Goal: Information Seeking & Learning: Learn about a topic

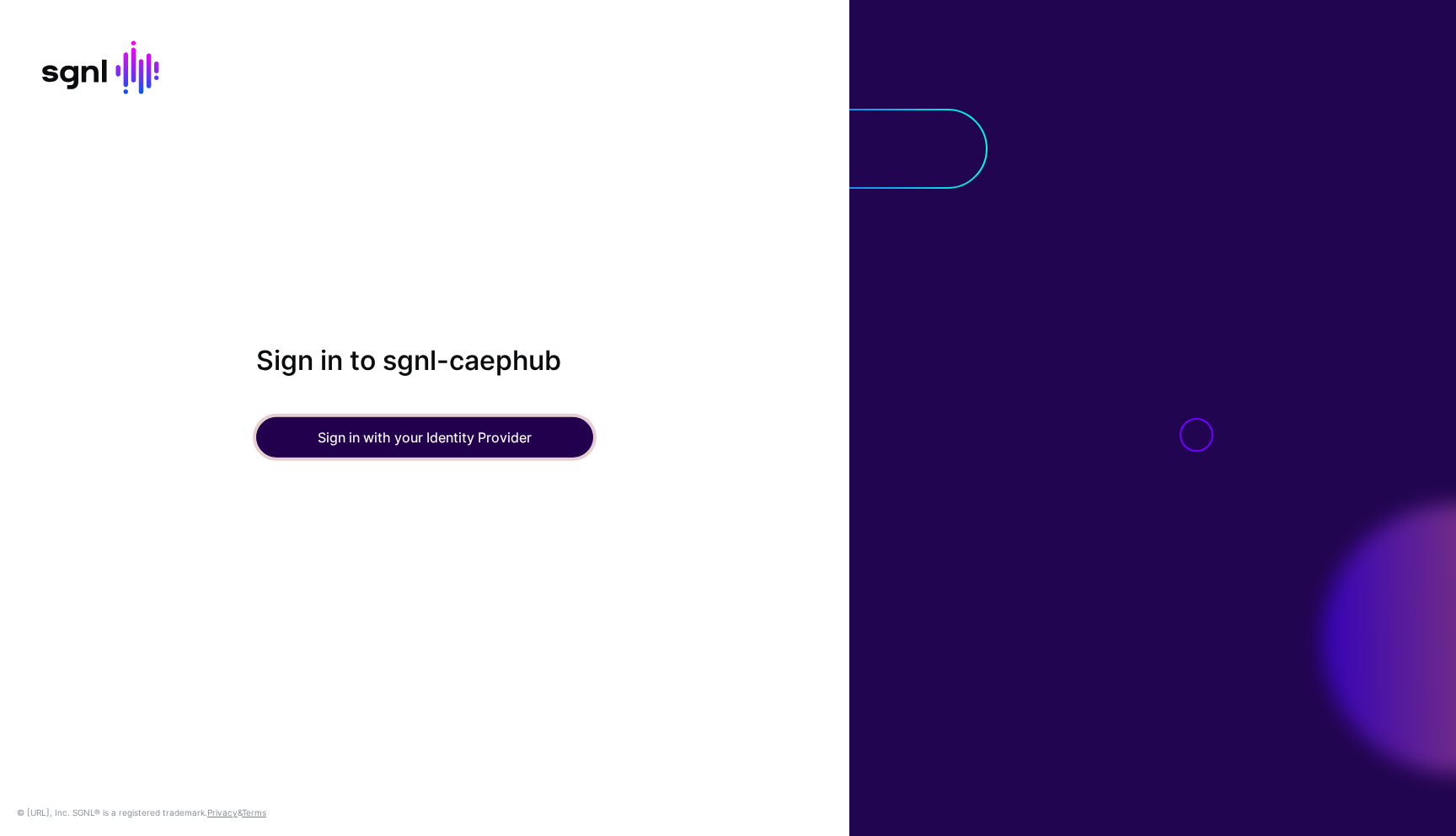
click at [347, 440] on button "Sign in with your Identity Provider" at bounding box center [424, 437] width 337 height 41
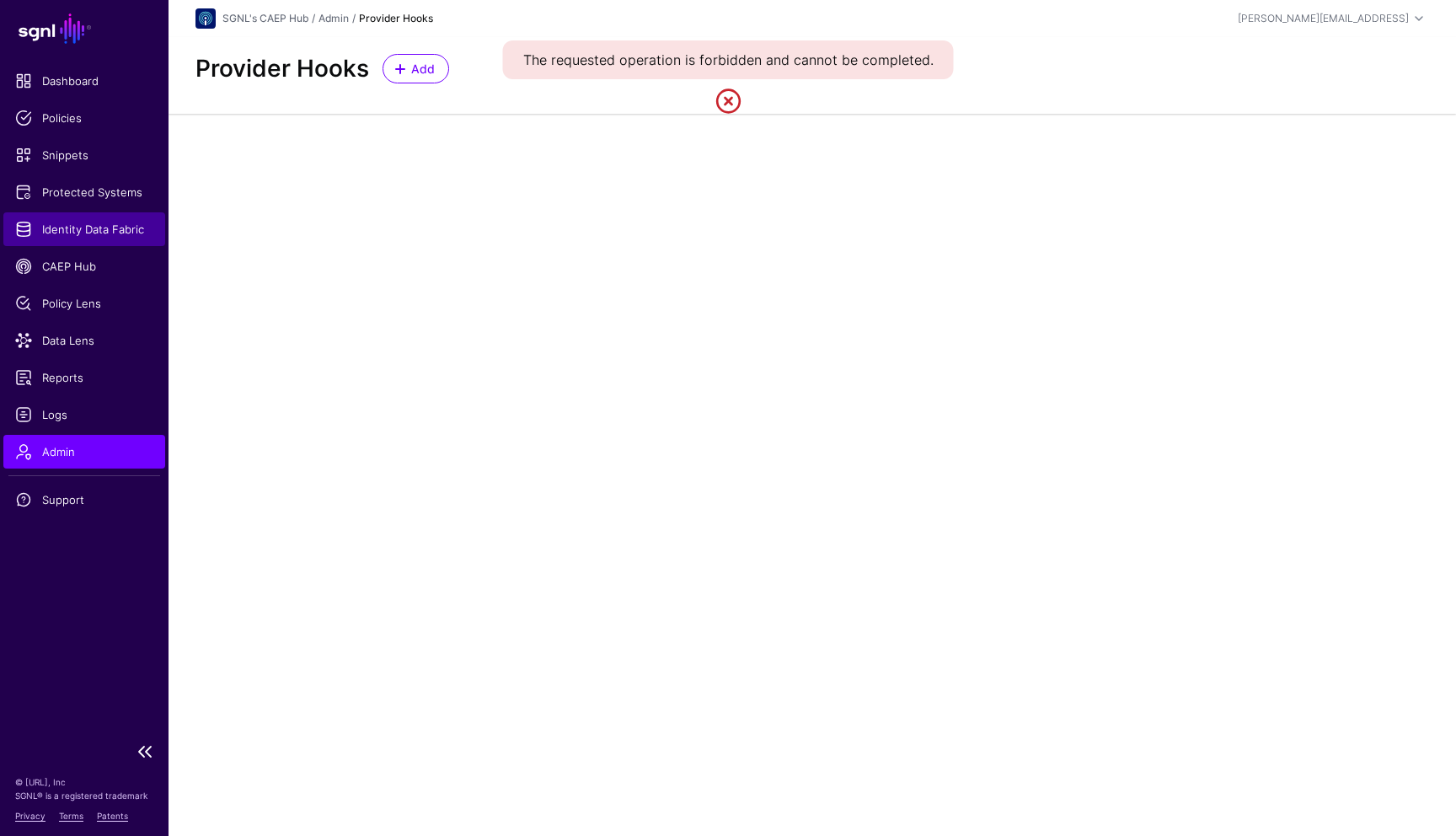
click at [116, 229] on span "Identity Data Fabric" at bounding box center [85, 229] width 138 height 17
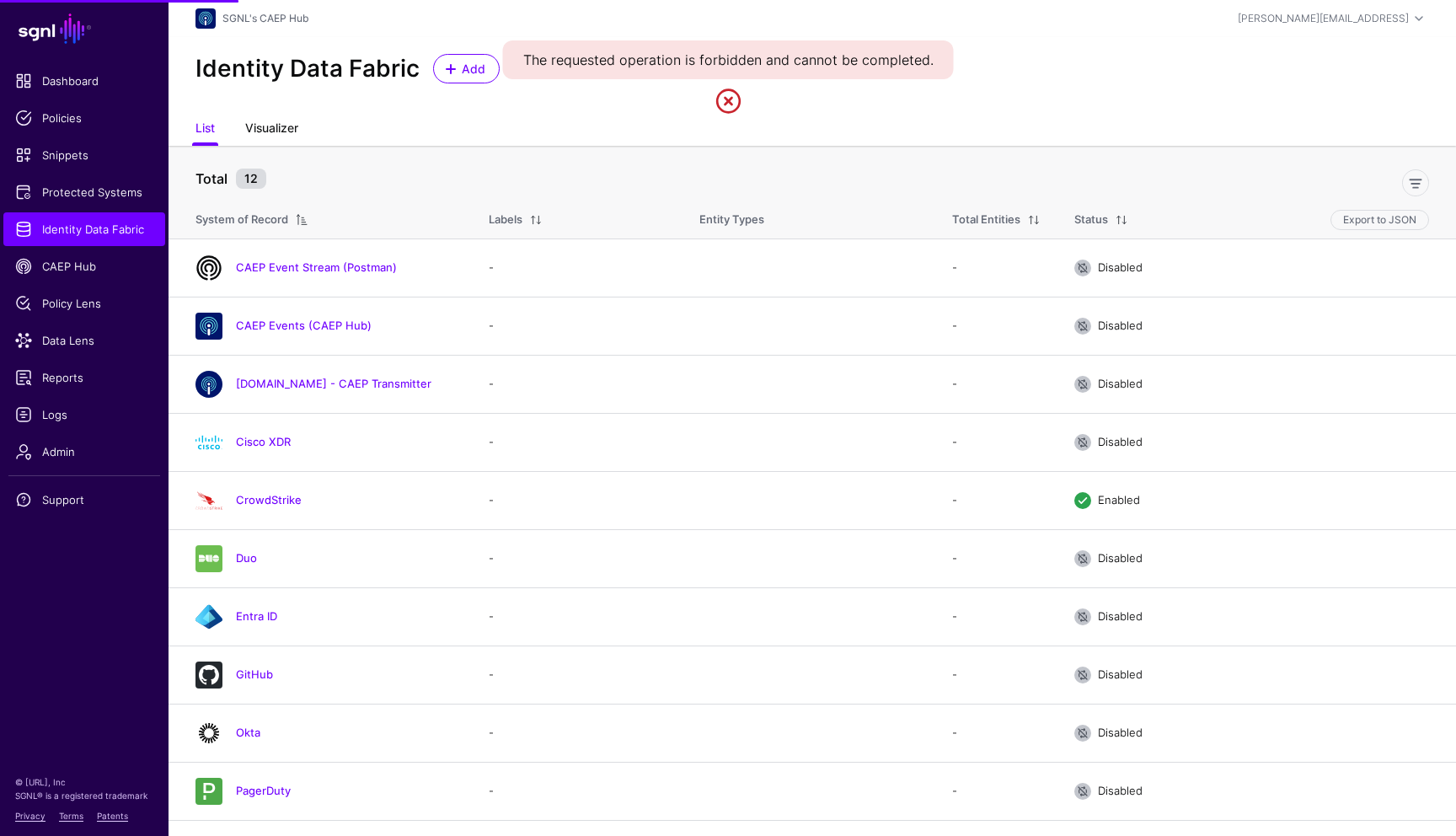
click at [283, 125] on link "Visualizer" at bounding box center [272, 129] width 54 height 32
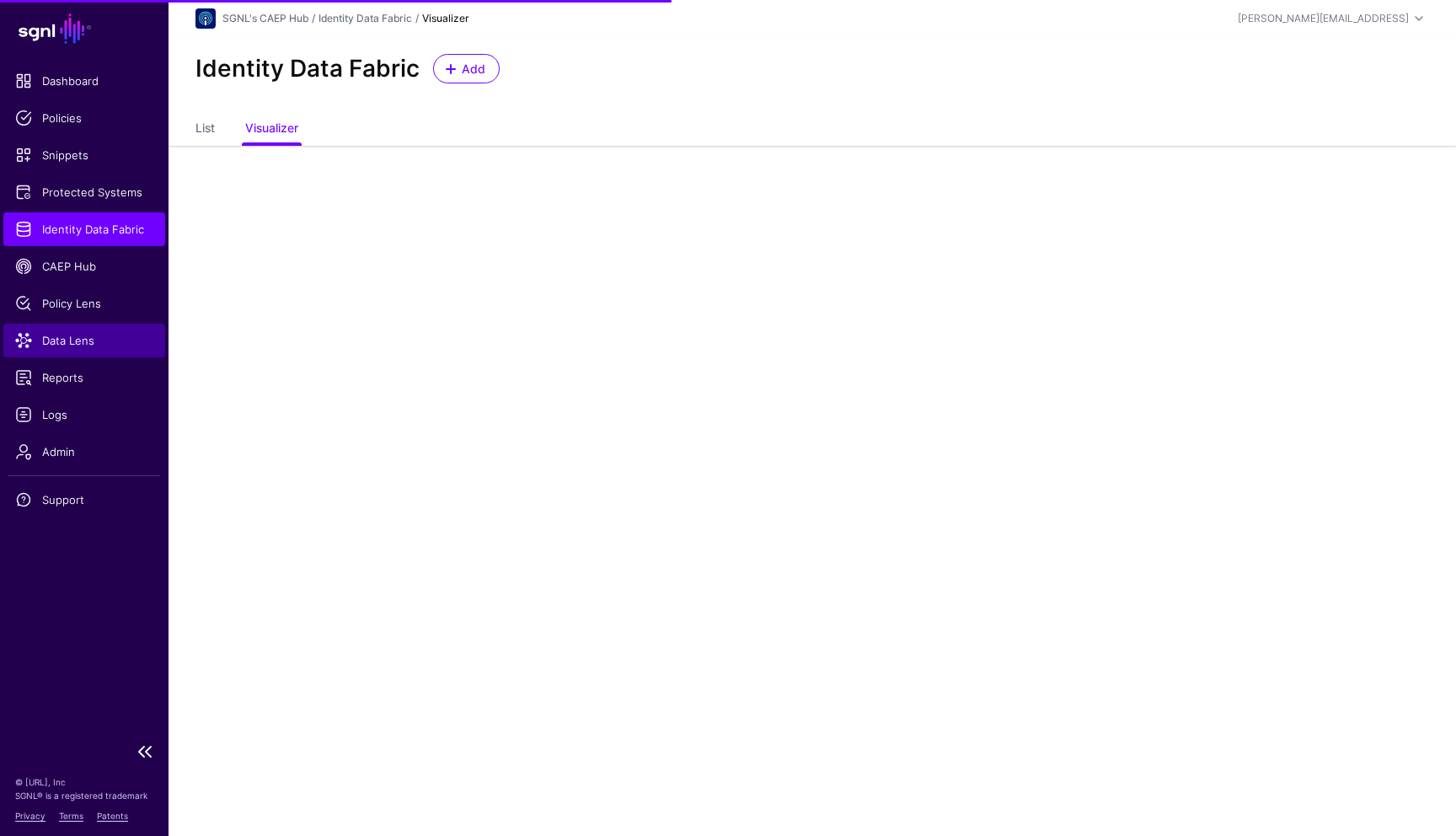
click at [77, 342] on span "Data Lens" at bounding box center [85, 340] width 138 height 17
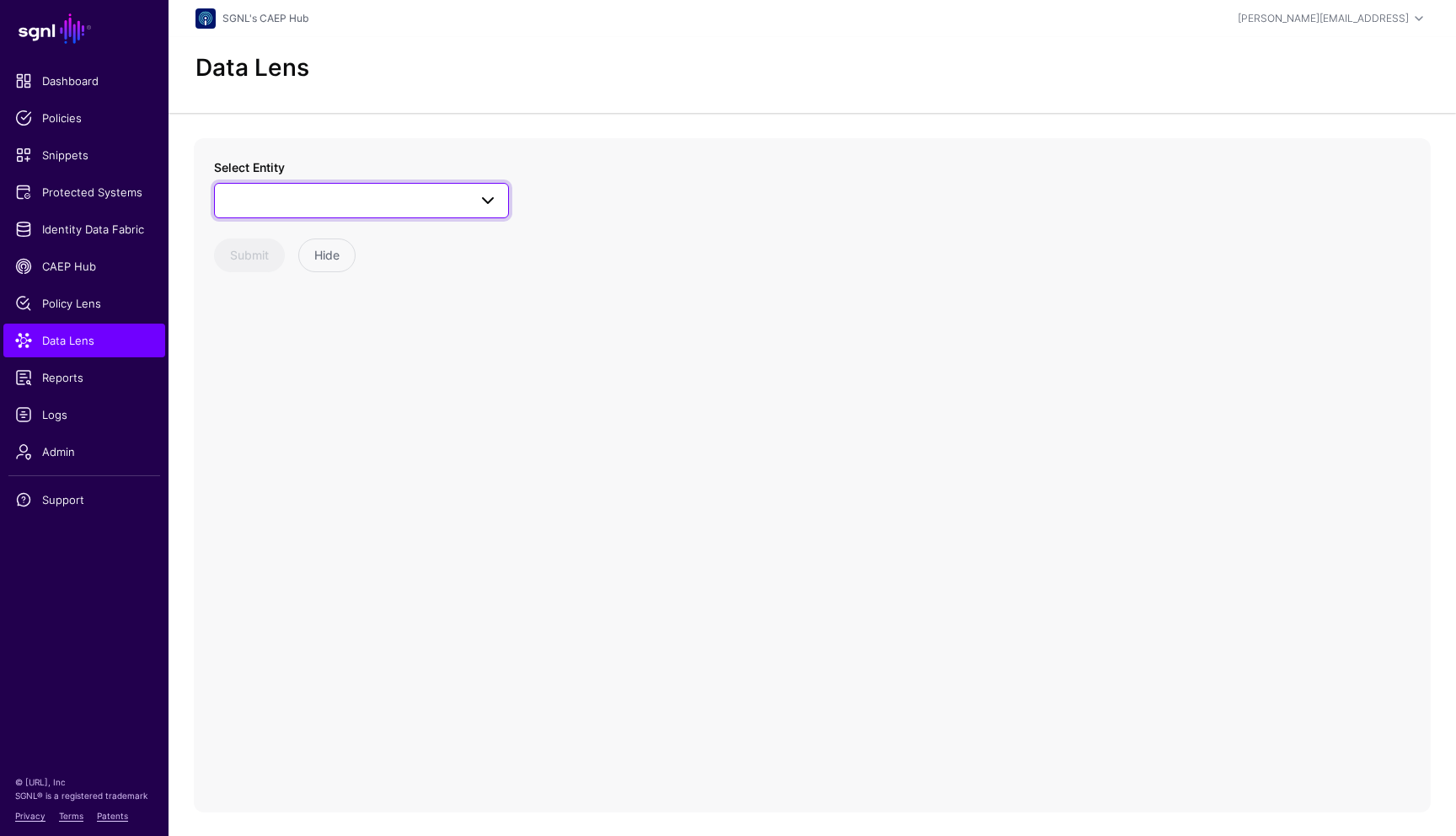
click at [302, 207] on span at bounding box center [361, 200] width 273 height 20
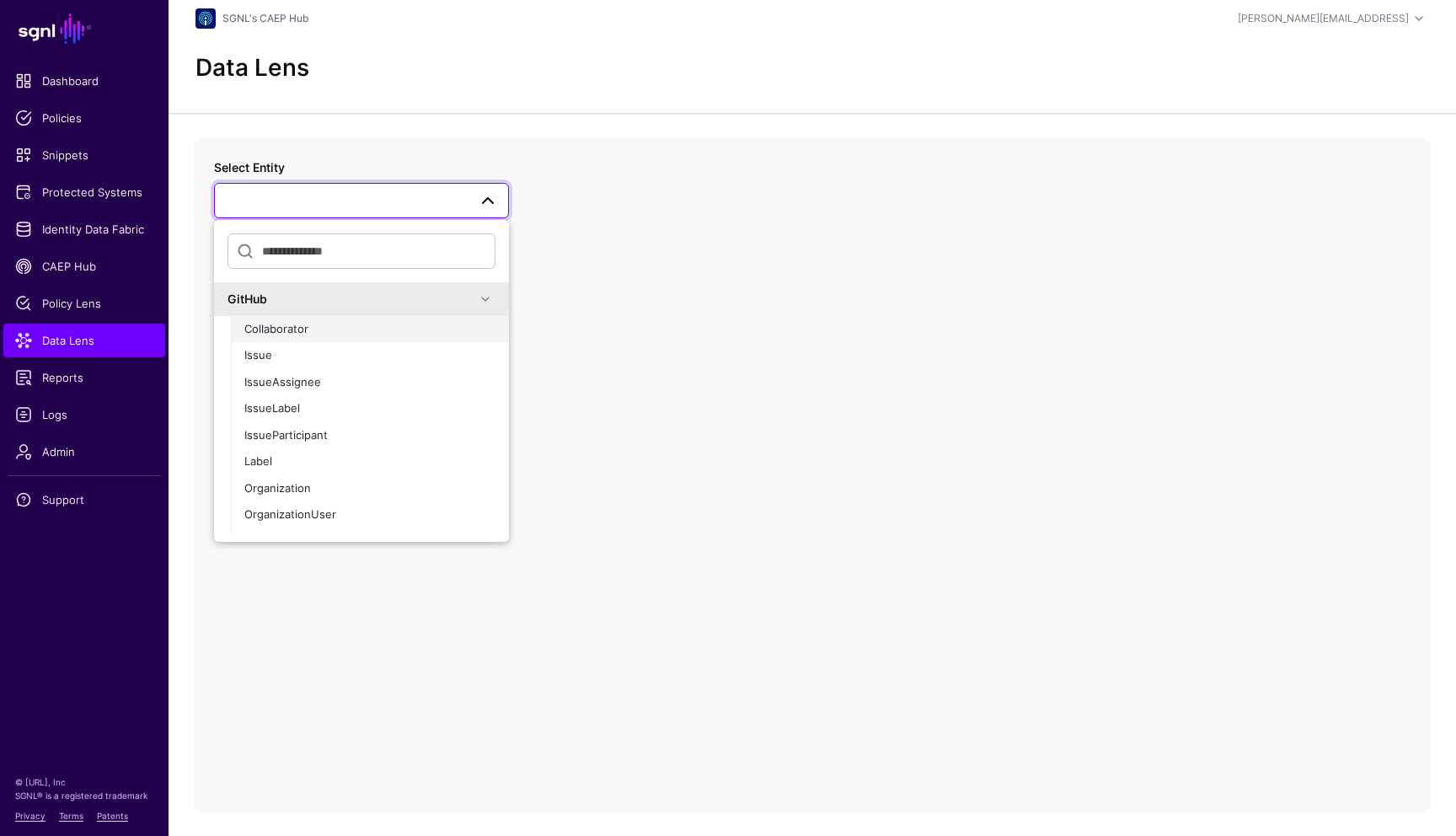
click at [282, 330] on span "Collaborator" at bounding box center [276, 329] width 64 height 14
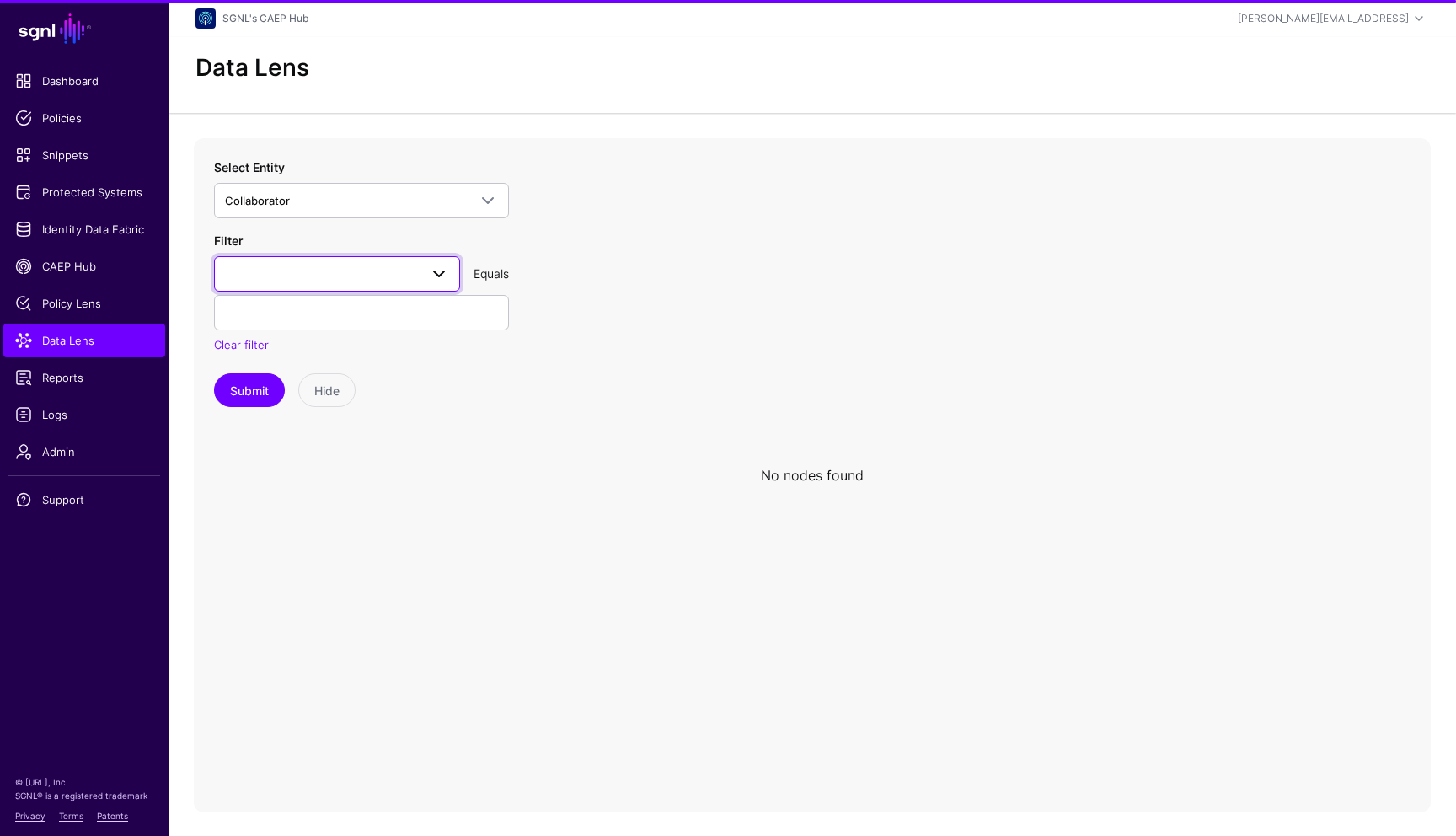
click at [285, 282] on span at bounding box center [337, 273] width 224 height 20
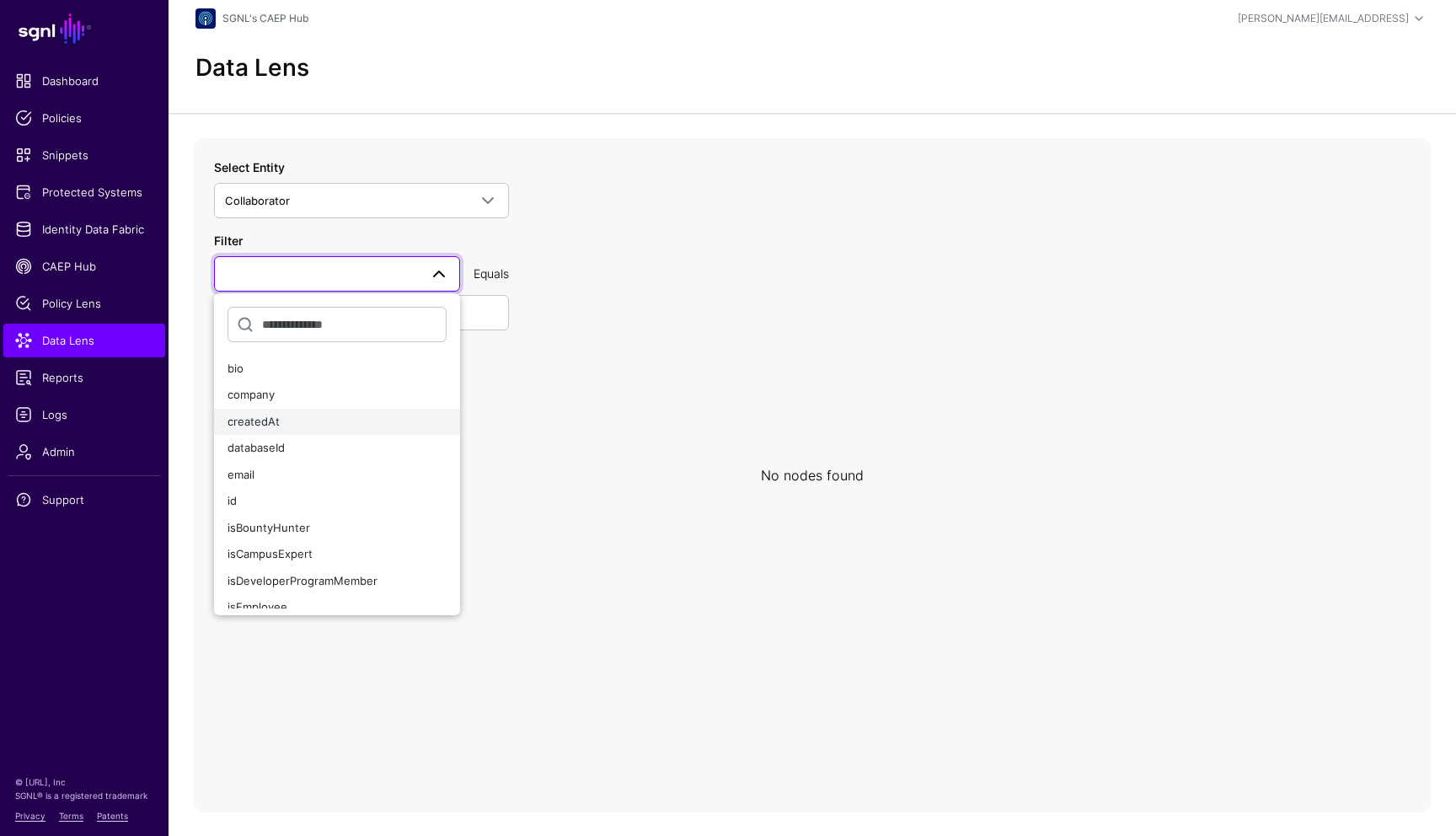
click at [259, 419] on span "createdAt" at bounding box center [254, 421] width 53 height 14
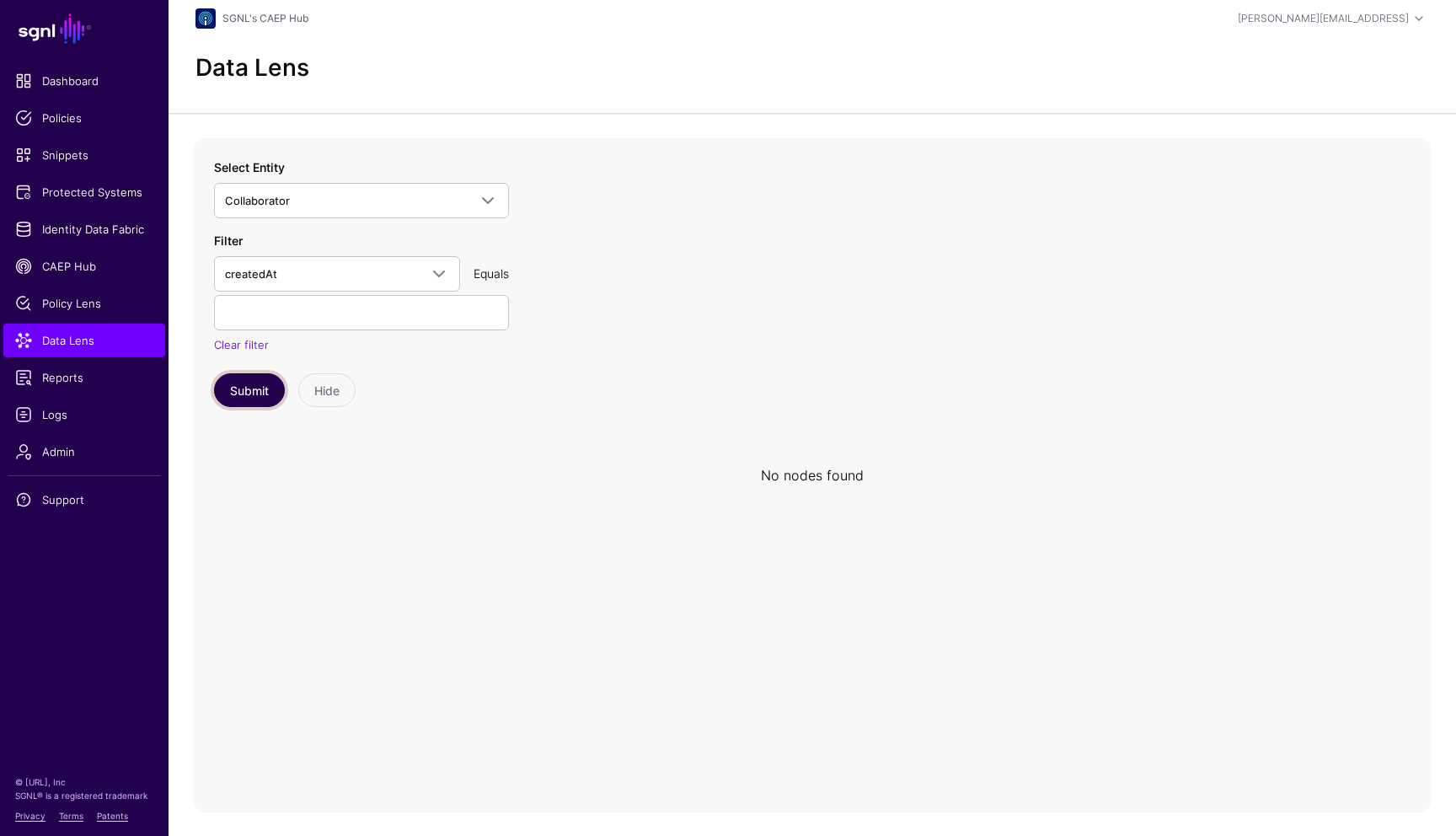
click at [258, 392] on button "Submit" at bounding box center [249, 389] width 71 height 34
click at [292, 316] on input "text" at bounding box center [361, 312] width 295 height 35
click at [289, 279] on span "createdAt" at bounding box center [321, 273] width 194 height 18
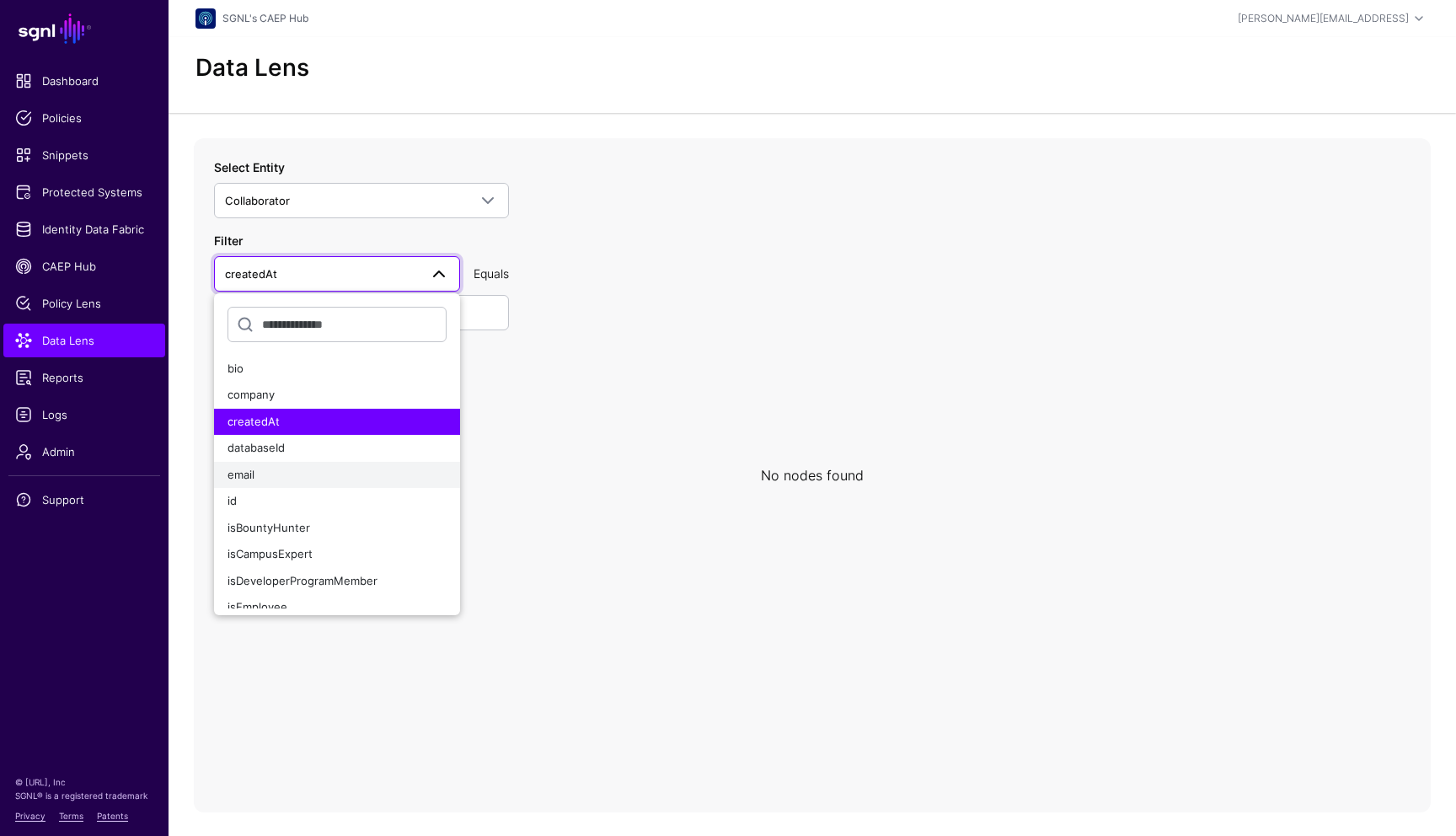
click at [259, 477] on div "email" at bounding box center [337, 475] width 219 height 17
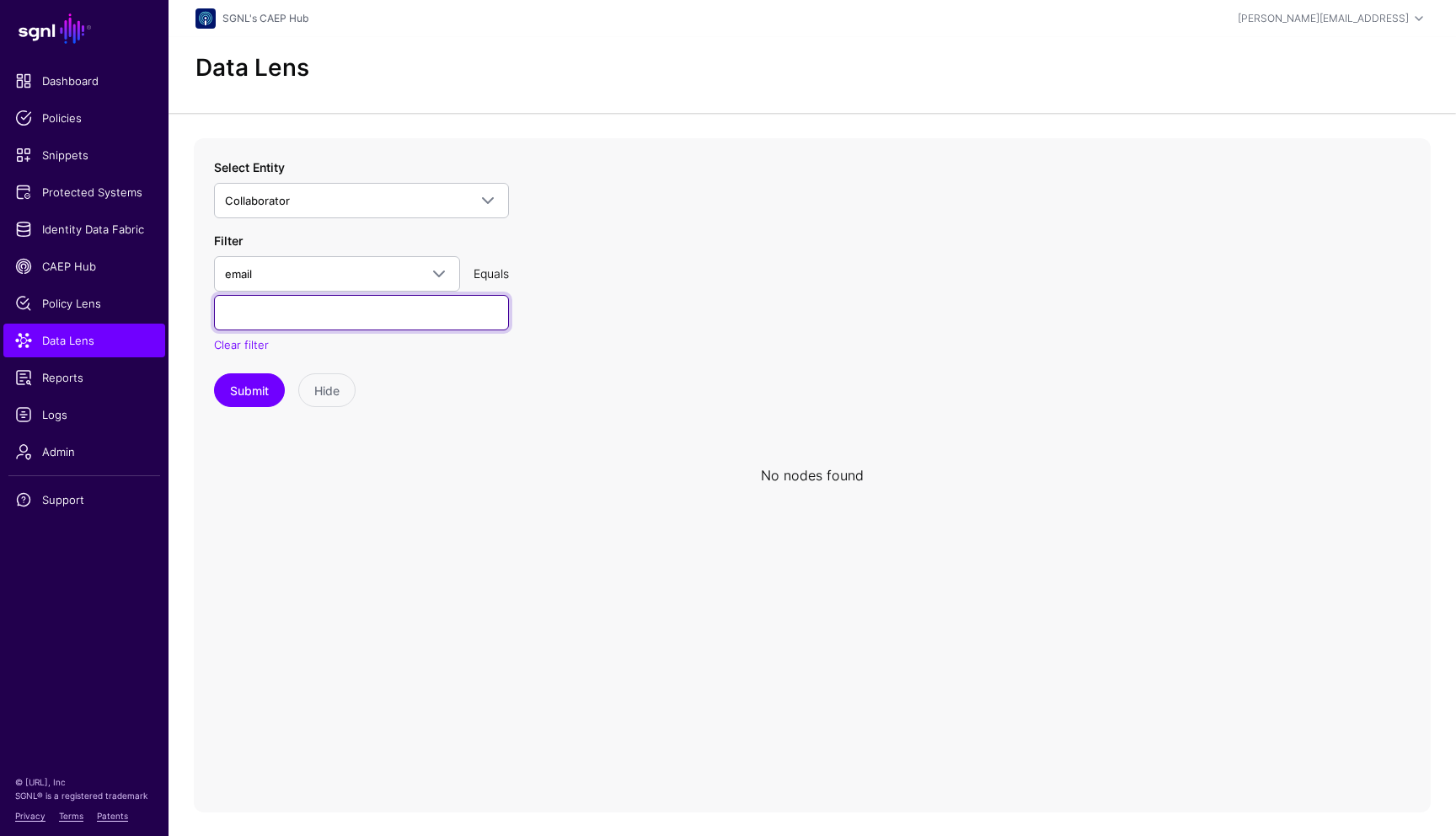
click at [304, 314] on input "text" at bounding box center [361, 312] width 295 height 35
type input "*****"
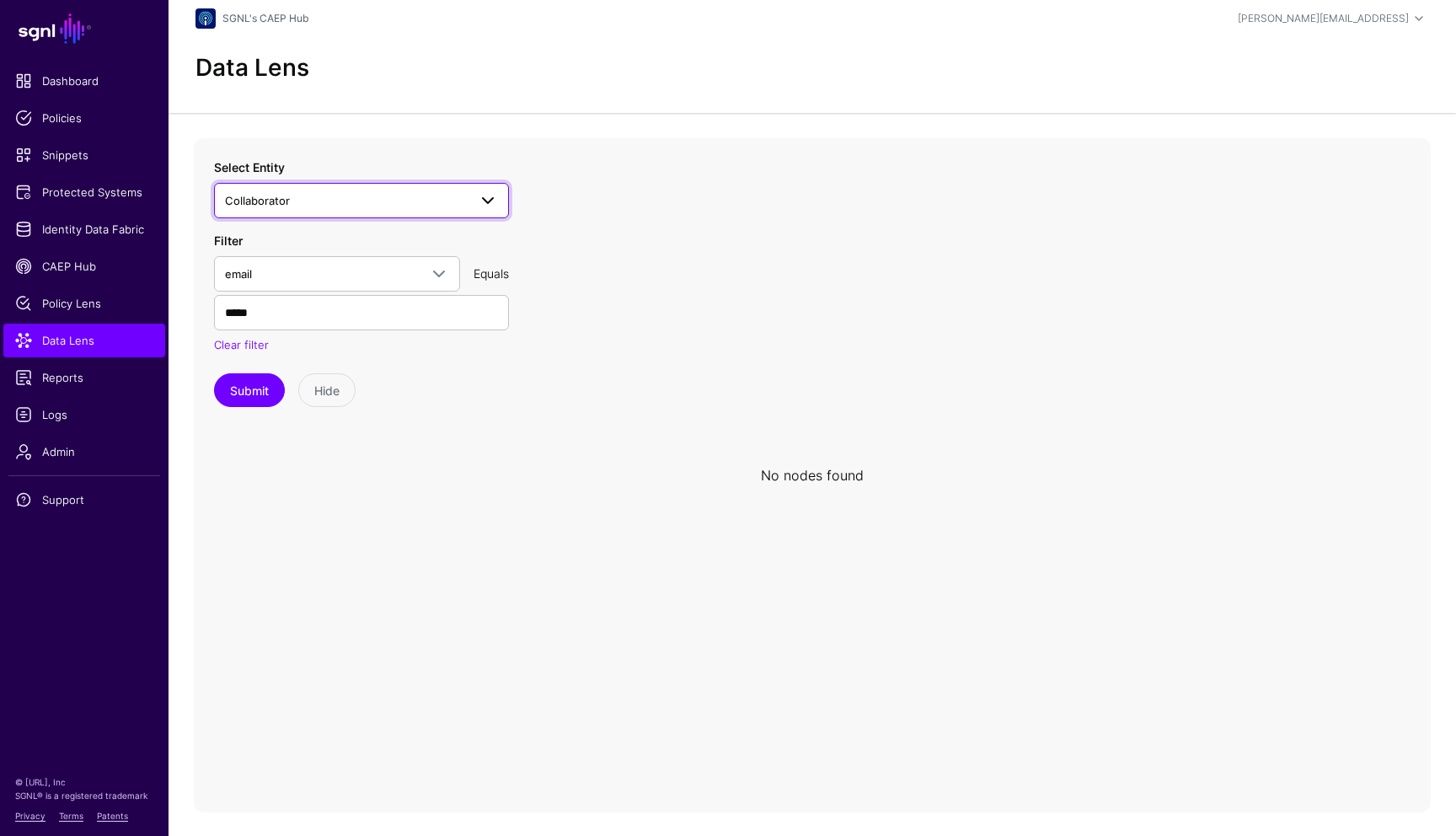
click at [348, 200] on span "Collaborator" at bounding box center [346, 200] width 242 height 18
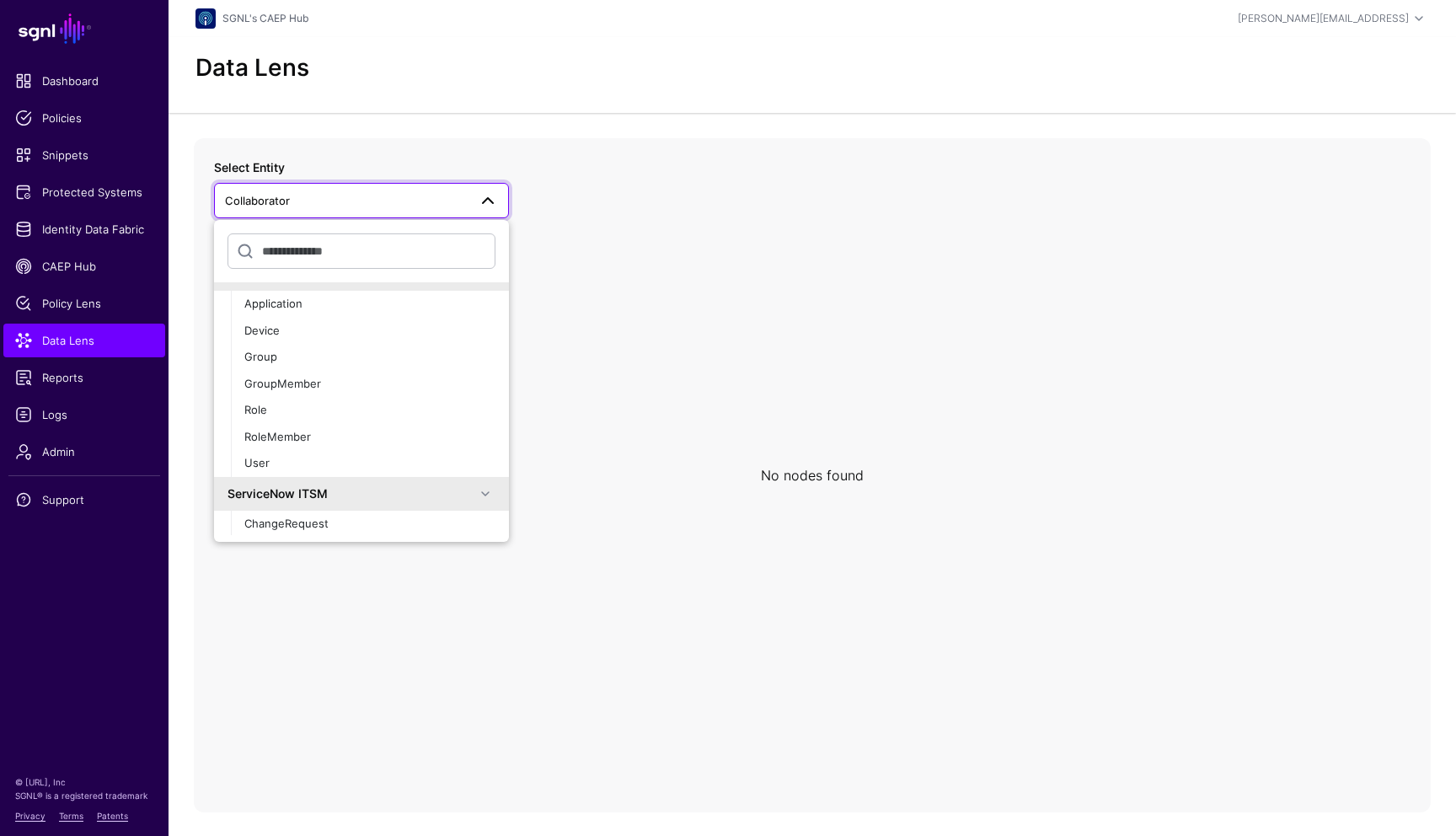
scroll to position [2020, 0]
click at [285, 460] on div "User" at bounding box center [370, 462] width 251 height 17
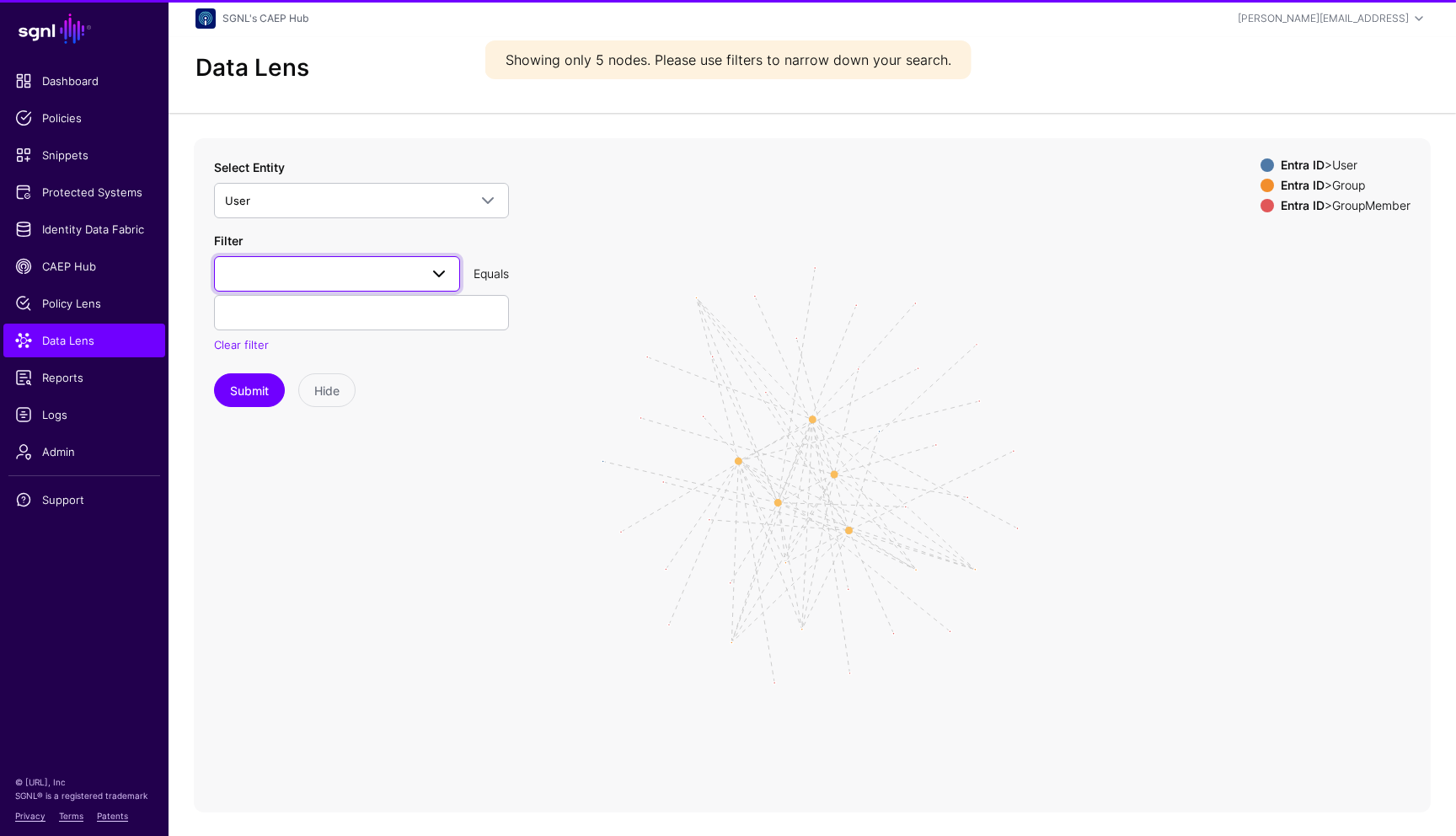
click at [318, 277] on span at bounding box center [337, 273] width 224 height 20
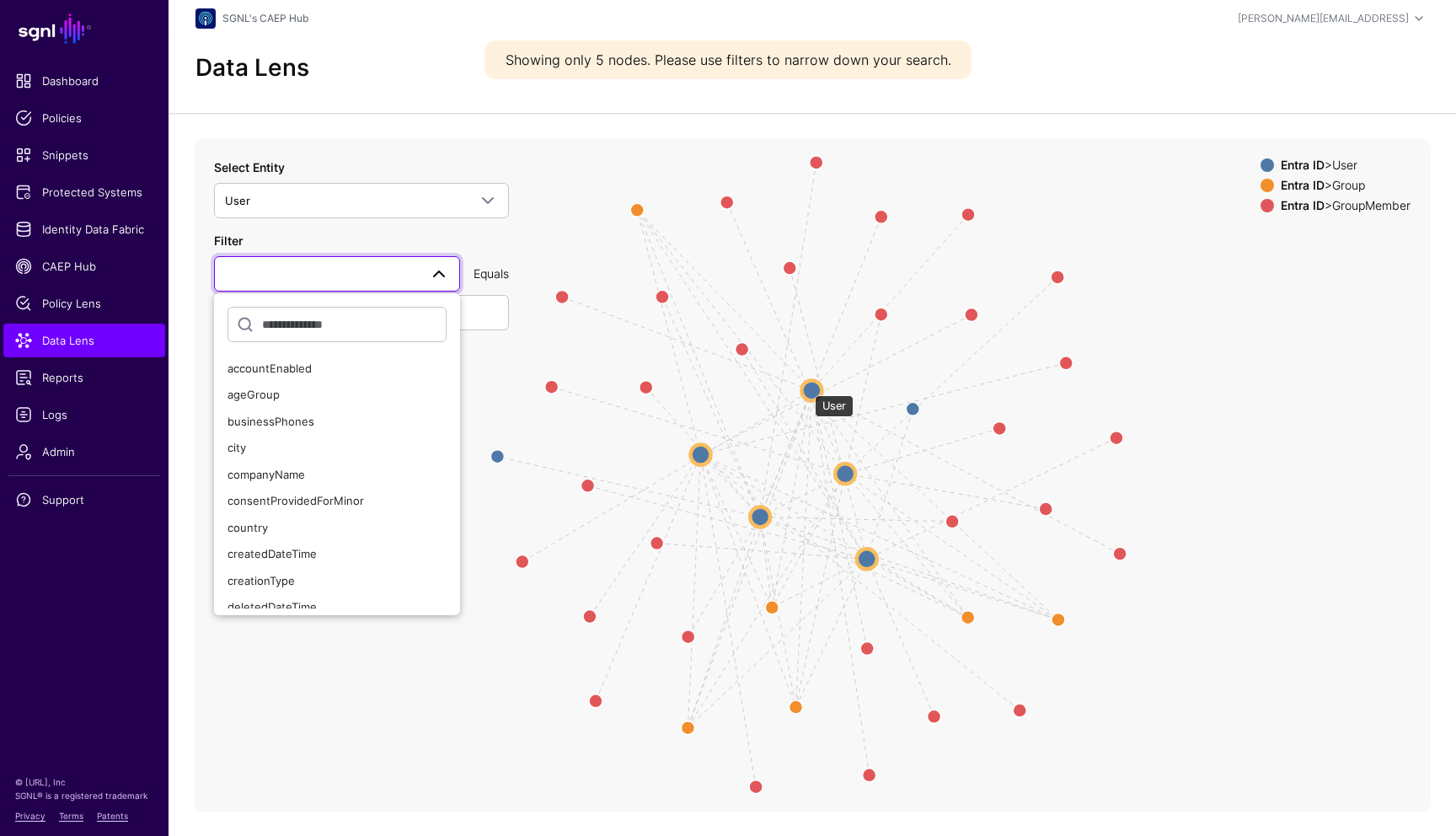
click at [806, 386] on circle at bounding box center [811, 389] width 20 height 20
